Goal: Check status: Check status

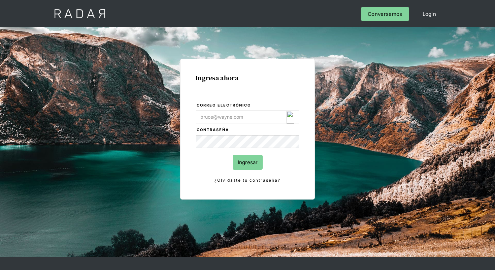
click at [289, 114] on img "Login Form" at bounding box center [291, 117] width 8 height 13
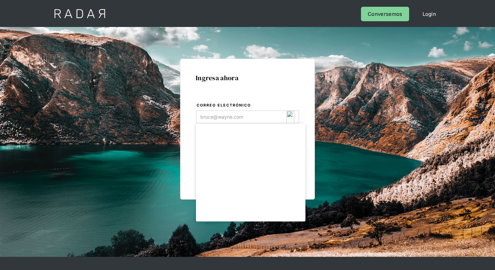
type input "[EMAIL_ADDRESS][DOMAIN_NAME]"
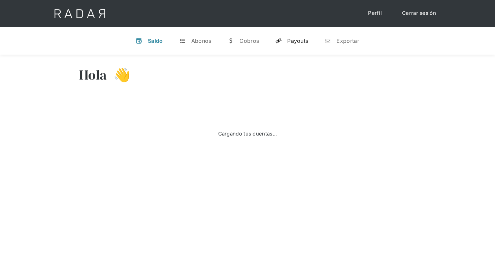
click at [292, 42] on div "Payouts" at bounding box center [297, 40] width 21 height 7
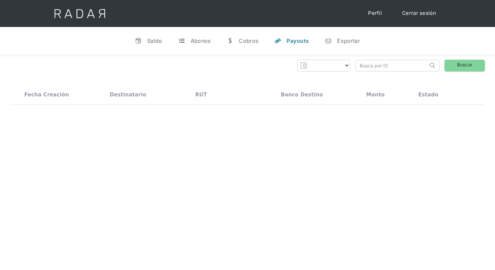
select select "clpro"
click at [400, 67] on input "search" at bounding box center [392, 65] width 72 height 11
type input "x"
paste input "221855067"
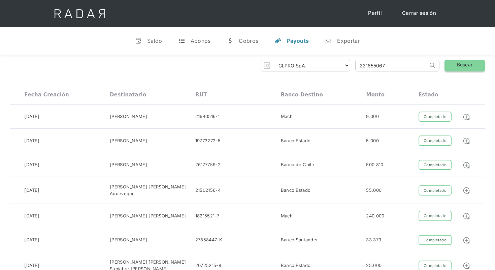
type input "221855067"
click at [465, 66] on link "Buscar" at bounding box center [465, 66] width 40 height 12
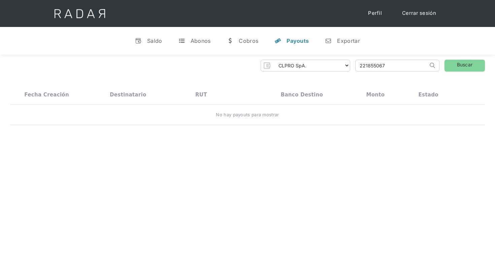
click at [392, 70] on input "221855067" at bounding box center [392, 65] width 72 height 11
click at [396, 63] on input "search" at bounding box center [392, 65] width 72 height 11
paste input "6b692214-2c72-4cfe-9c7c-24434512f075"
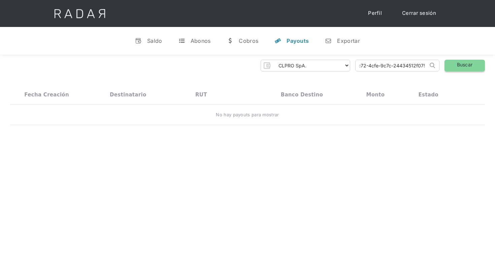
type input "6b692214-2c72-4cfe-9c7c-24434512f075"
click at [455, 64] on link "Buscar" at bounding box center [465, 66] width 40 height 12
click at [322, 64] on select "CLPRO SpA. Coster SpA. Urigol SpA. Bysolutions SpA. Clmax SpA. Andes Payments S…" at bounding box center [311, 65] width 77 height 11
select select "coster-rt"
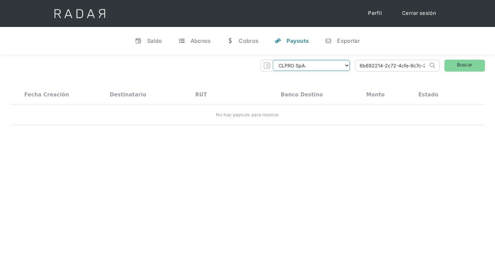
click at [274, 60] on select "CLPRO SpA. Coster SpA. Urigol SpA. Bysolutions SpA. Clmax SpA. Andes Payments S…" at bounding box center [311, 65] width 77 height 11
click at [469, 69] on link "Buscar" at bounding box center [465, 66] width 40 height 12
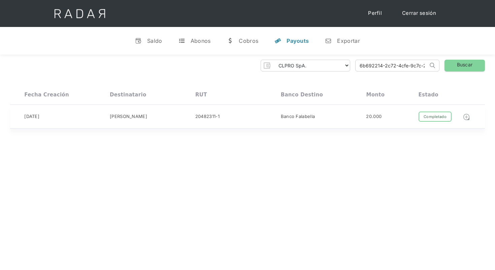
click at [468, 118] on img at bounding box center [466, 116] width 7 height 7
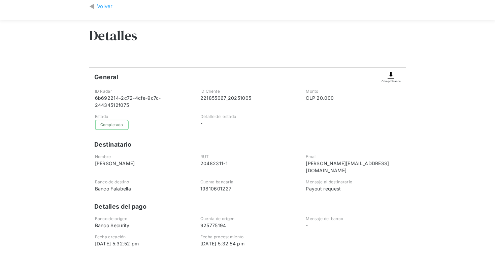
click at [392, 78] on img at bounding box center [391, 75] width 8 height 8
